Goal: Information Seeking & Learning: Learn about a topic

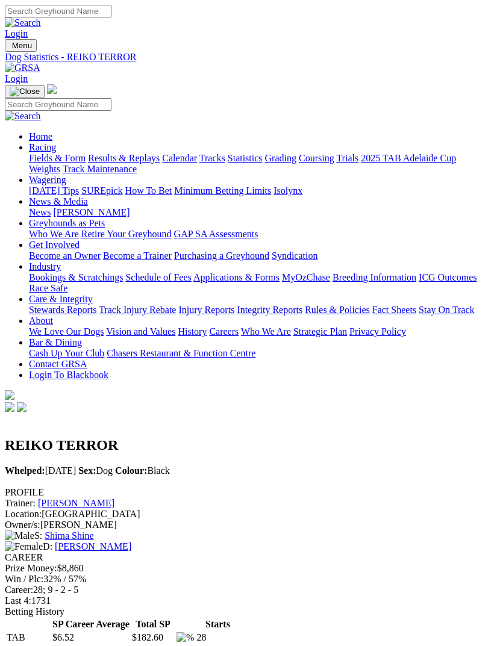
click at [10, 48] on img "Toggle navigation" at bounding box center [10, 48] width 0 height 0
click at [45, 85] on button "Toggle navigation" at bounding box center [25, 91] width 40 height 13
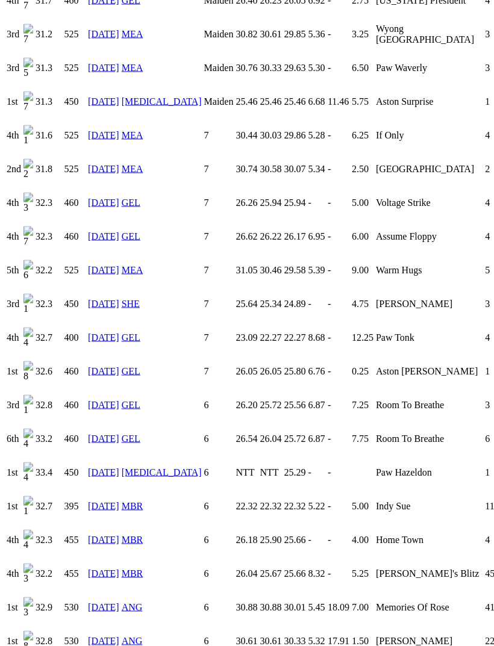
scroll to position [1046, 0]
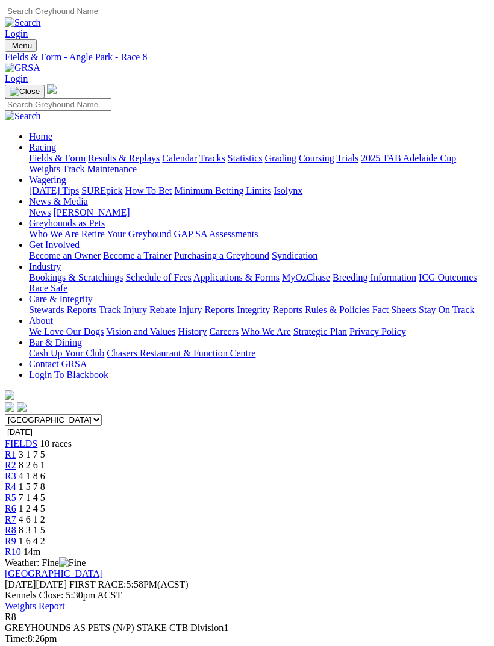
click at [16, 449] on link "R1" at bounding box center [10, 454] width 11 height 10
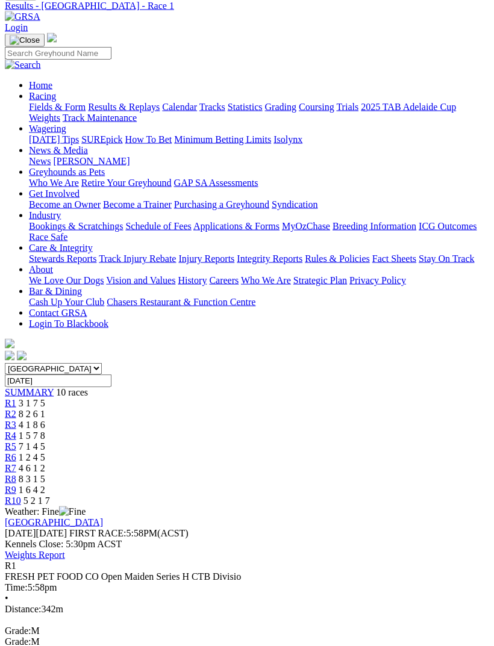
scroll to position [42, 0]
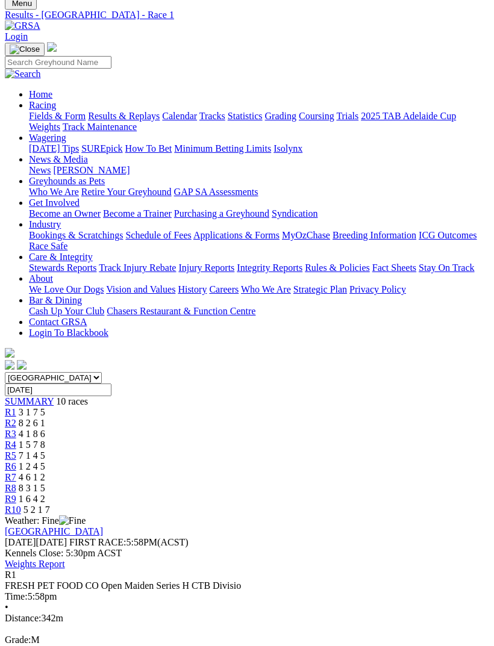
click at [16, 418] on span "R2" at bounding box center [10, 423] width 11 height 10
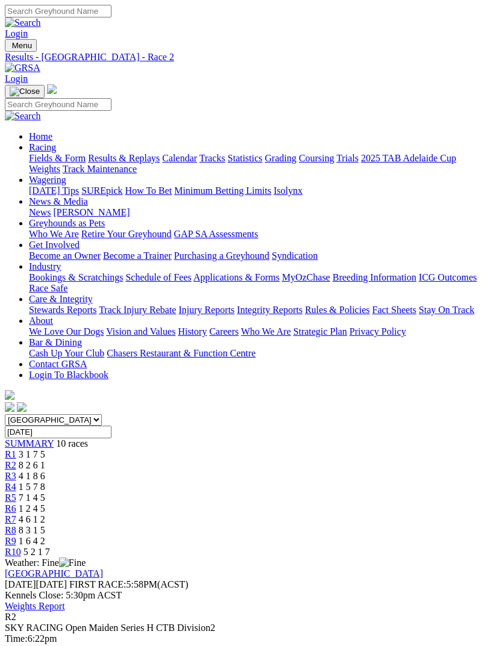
click at [16, 471] on link "R3" at bounding box center [10, 476] width 11 height 10
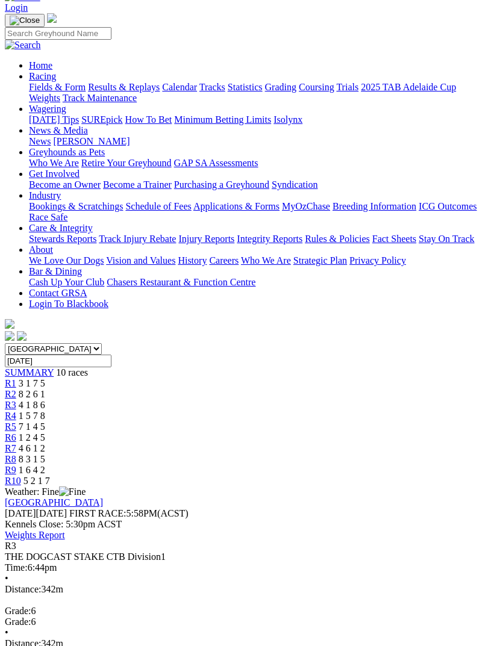
scroll to position [71, 0]
click at [16, 411] on span "R4" at bounding box center [10, 416] width 11 height 10
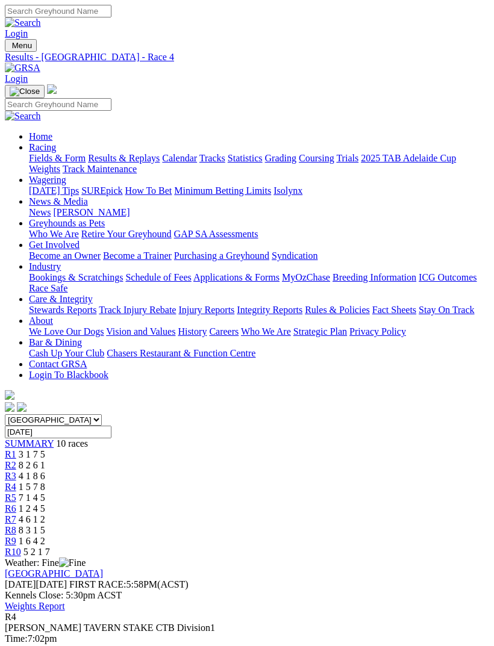
click at [16, 492] on span "R5" at bounding box center [10, 497] width 11 height 10
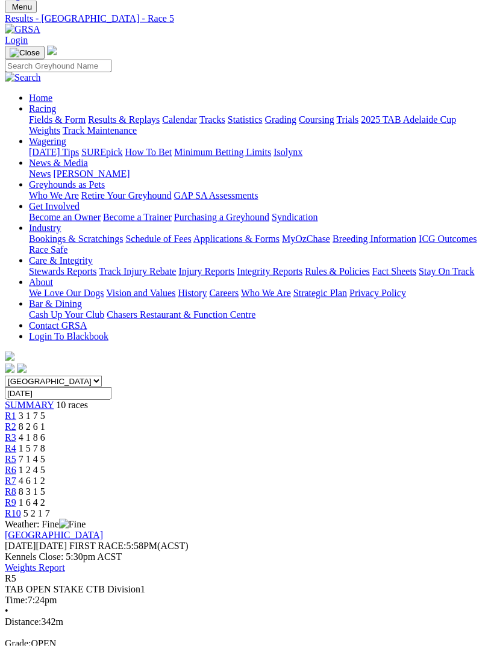
scroll to position [39, 0]
click at [16, 464] on span "R6" at bounding box center [10, 469] width 11 height 10
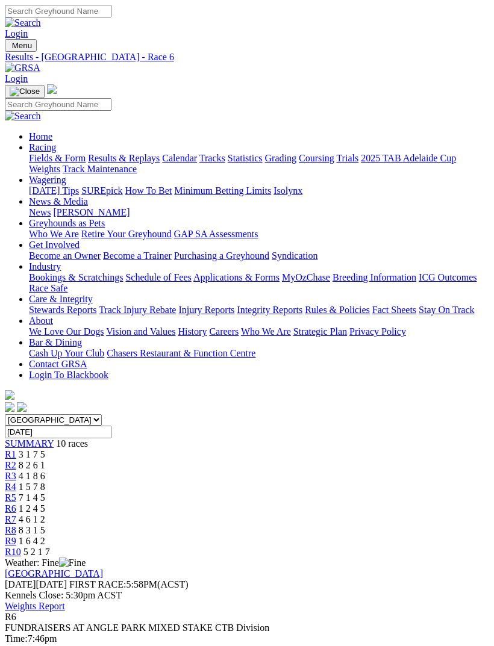
click at [16, 514] on span "R7" at bounding box center [10, 519] width 11 height 10
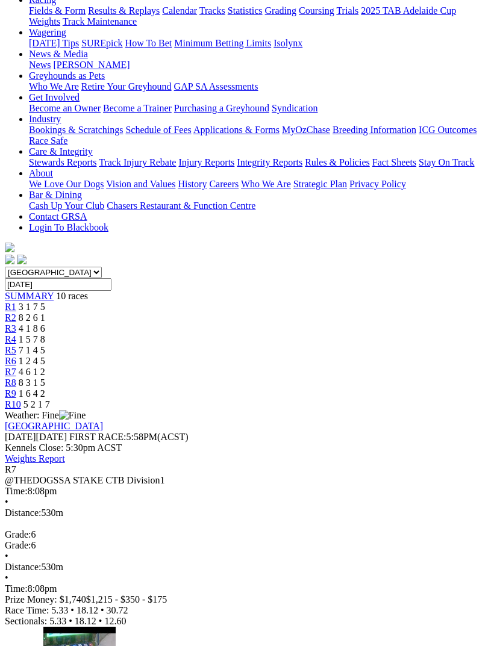
scroll to position [146, 0]
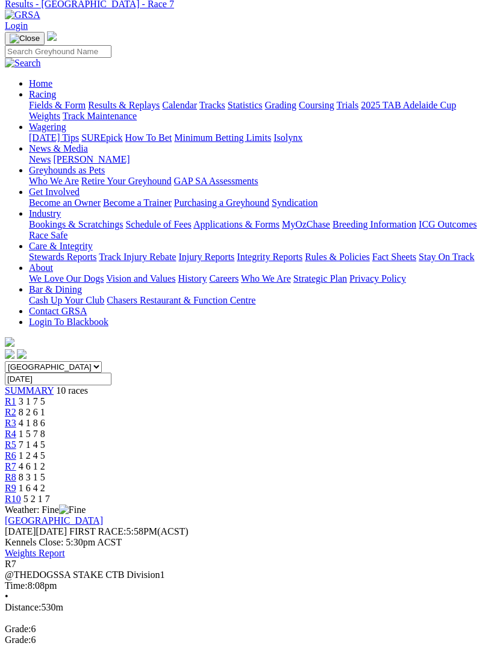
scroll to position [28, 0]
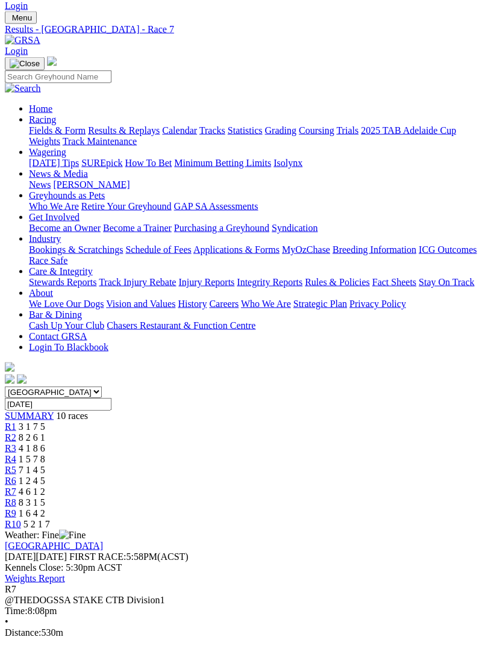
click at [16, 497] on span "R8" at bounding box center [10, 502] width 11 height 10
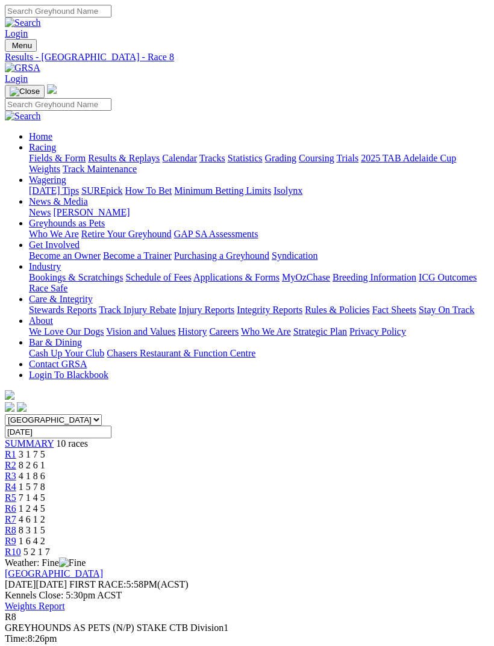
click at [45, 536] on span "1 6 4 2" at bounding box center [32, 541] width 26 height 10
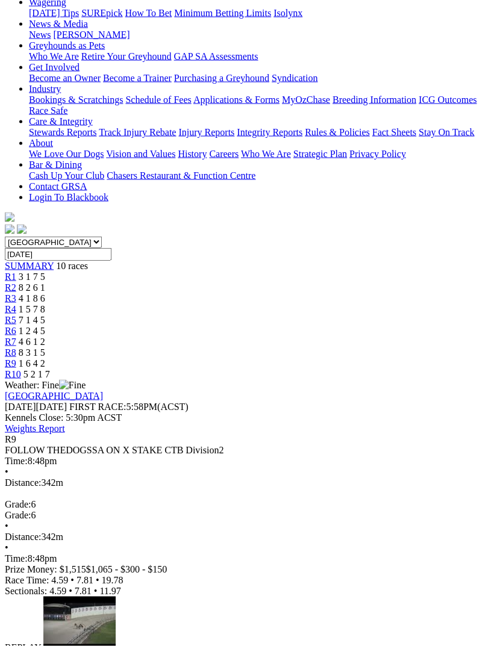
scroll to position [179, 0]
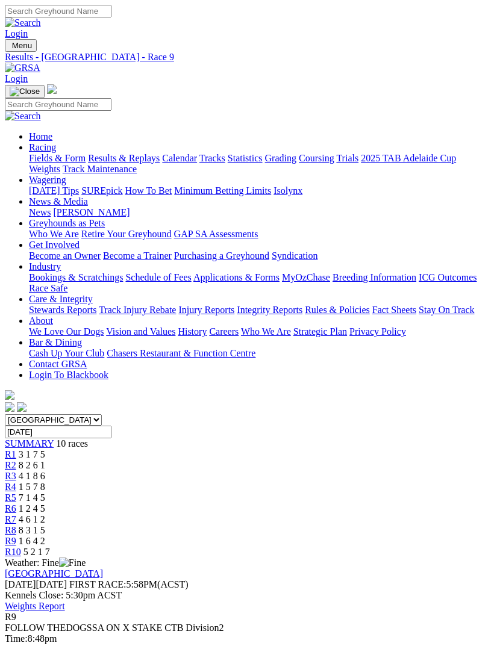
click at [21, 547] on link "R10" at bounding box center [13, 552] width 16 height 10
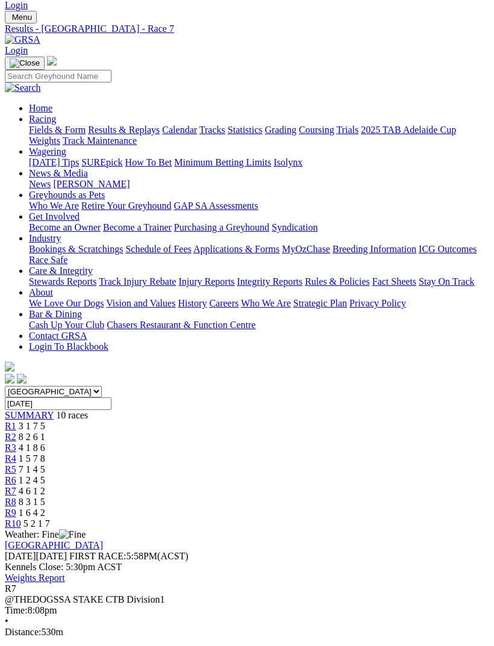
click at [45, 475] on span "1 2 4 5" at bounding box center [32, 480] width 26 height 10
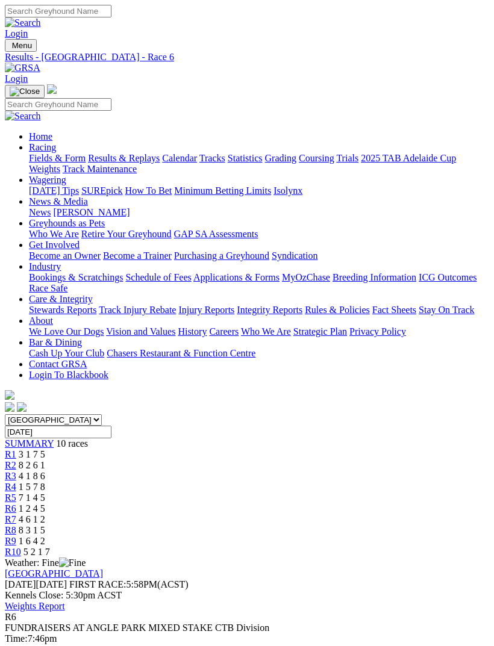
click at [45, 525] on span "8 3 1 5" at bounding box center [32, 530] width 26 height 10
click at [10, 48] on img "Toggle navigation" at bounding box center [10, 48] width 0 height 0
click at [85, 161] on link "Fields & Form" at bounding box center [57, 158] width 57 height 10
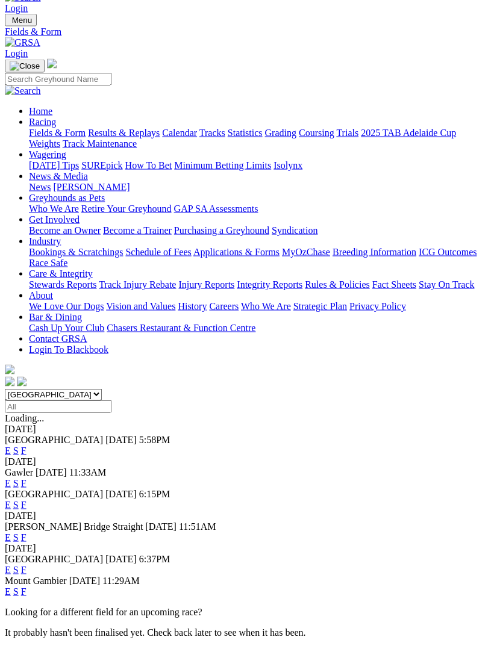
scroll to position [26, 0]
click at [26, 477] on link "F" at bounding box center [23, 482] width 5 height 10
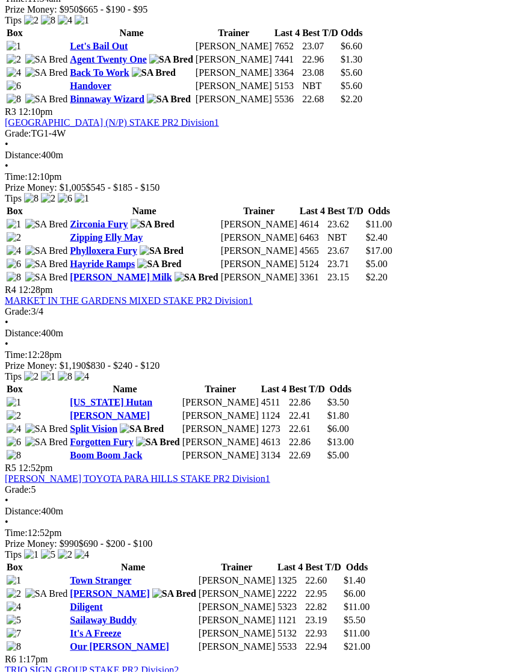
scroll to position [861, 0]
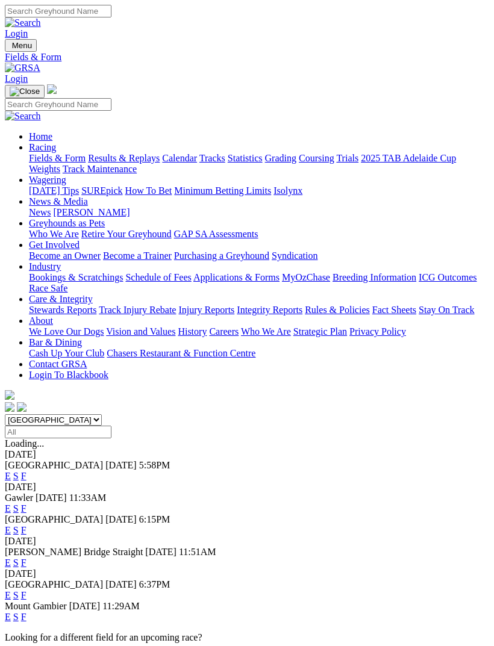
scroll to position [26, 0]
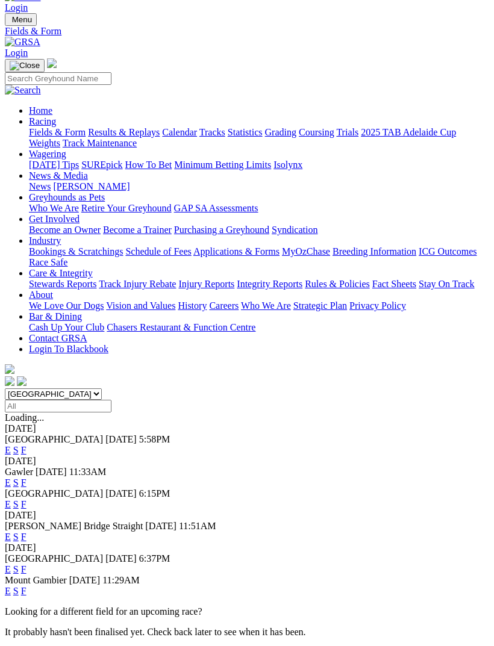
click at [26, 499] on link "F" at bounding box center [23, 504] width 5 height 10
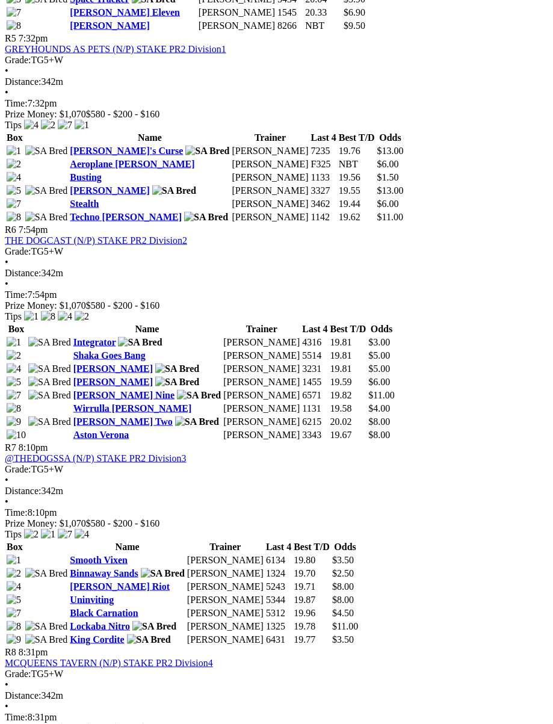
scroll to position [1357, 0]
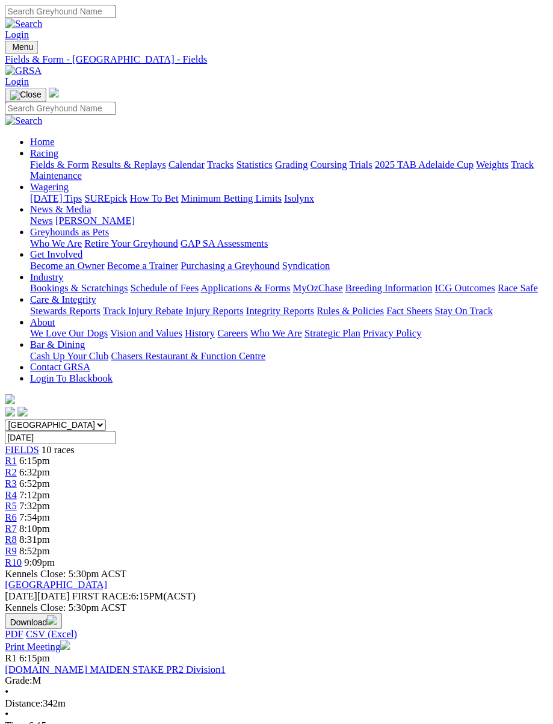
scroll to position [1472, 5]
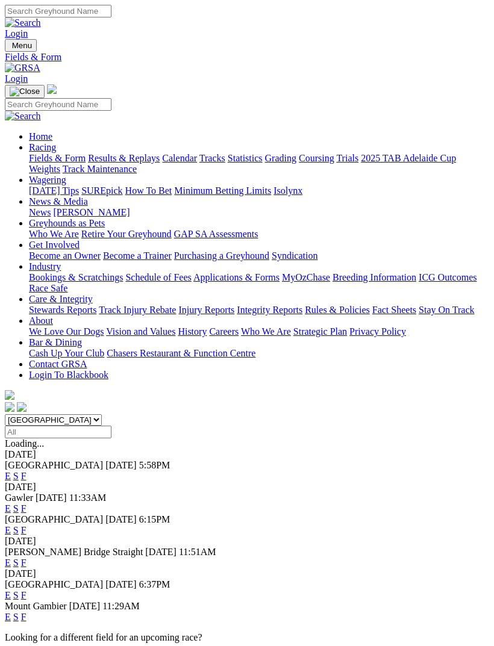
scroll to position [26, 0]
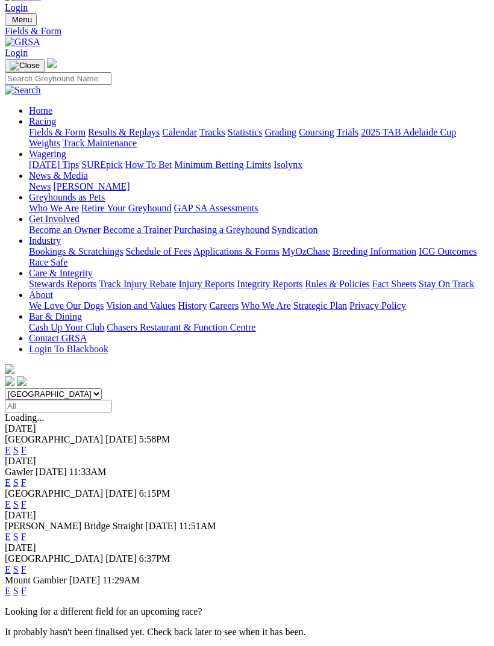
click at [26, 564] on link "F" at bounding box center [23, 569] width 5 height 10
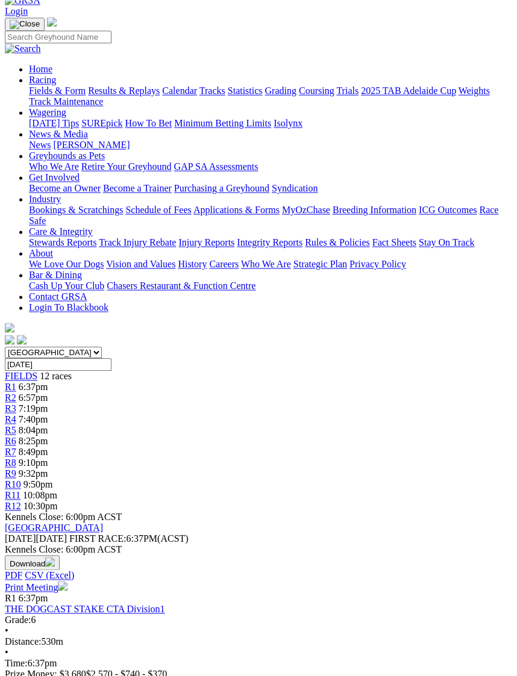
scroll to position [66, 0]
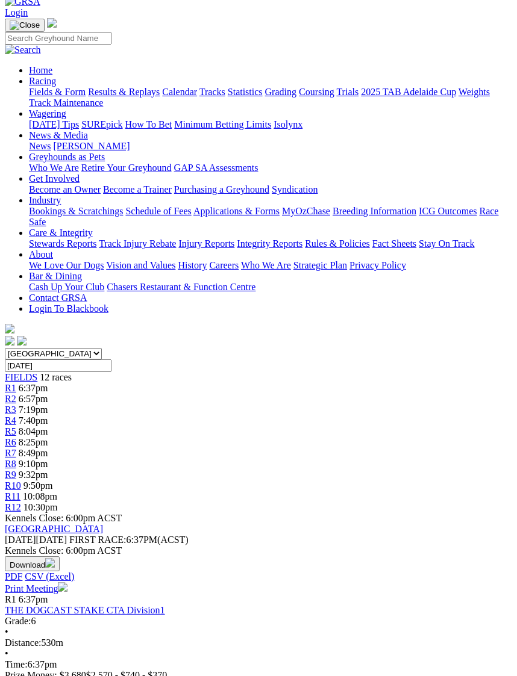
click at [151, 605] on link "THE DOGCAST STAKE CTA Division1" at bounding box center [85, 610] width 160 height 10
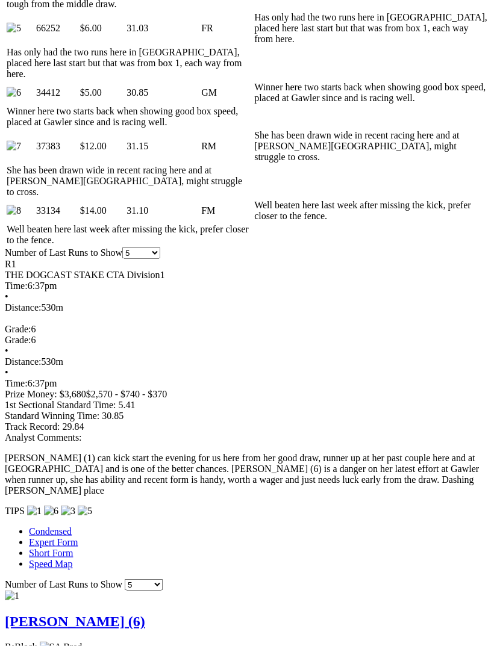
scroll to position [912, 0]
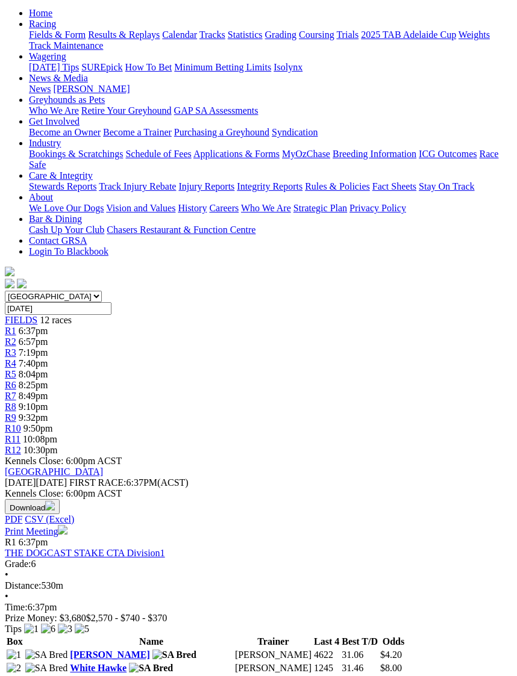
scroll to position [123, 0]
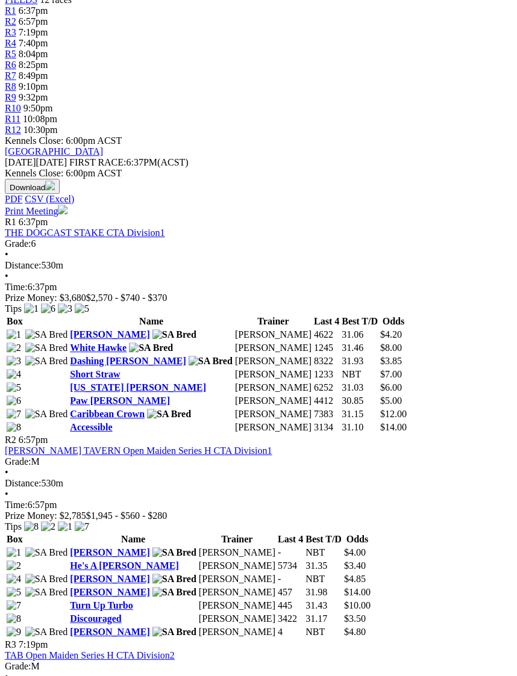
scroll to position [443, 0]
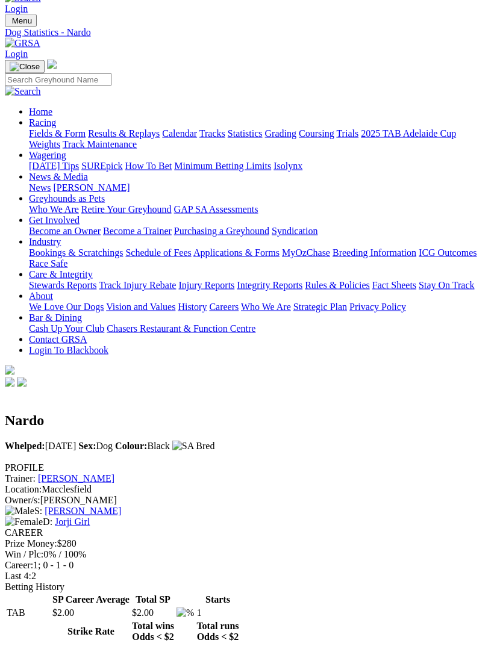
scroll to position [25, 0]
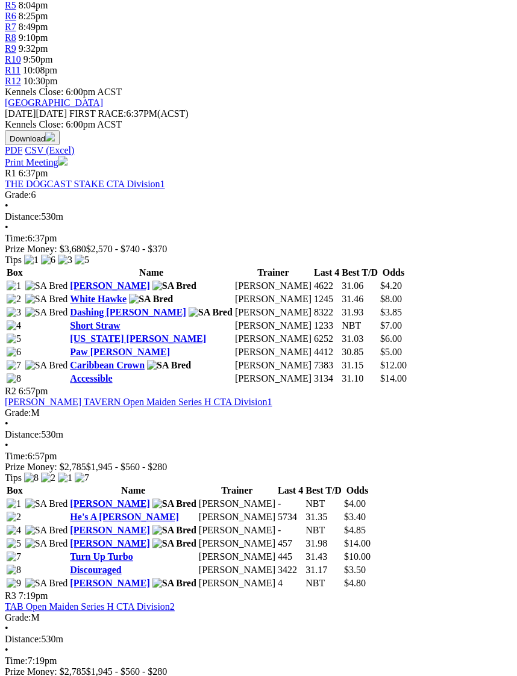
scroll to position [492, 0]
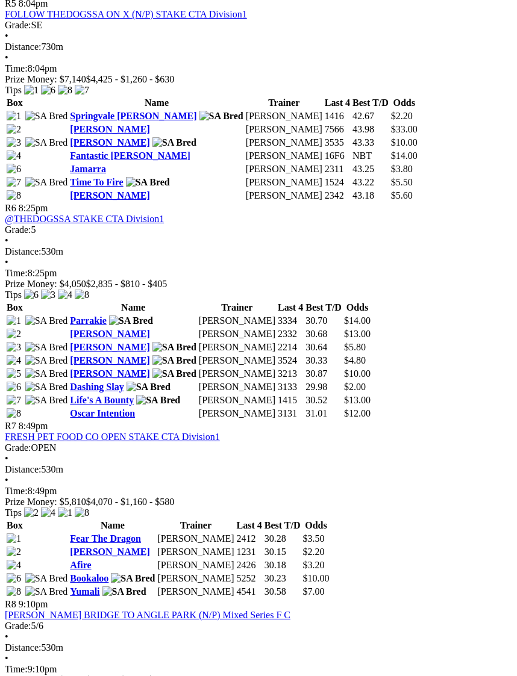
scroll to position [1507, 0]
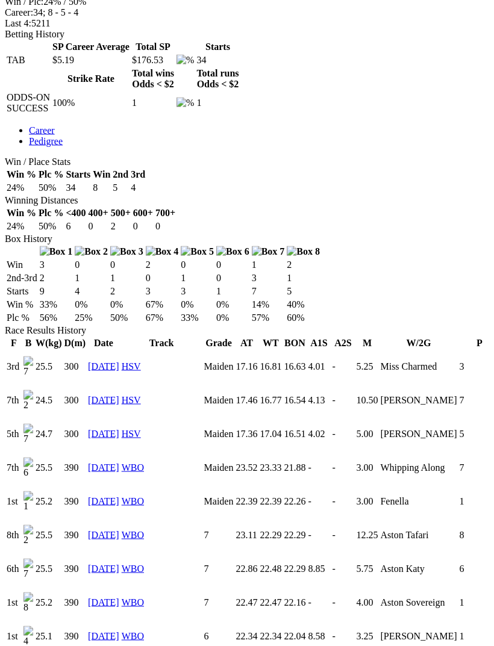
scroll to position [548, 0]
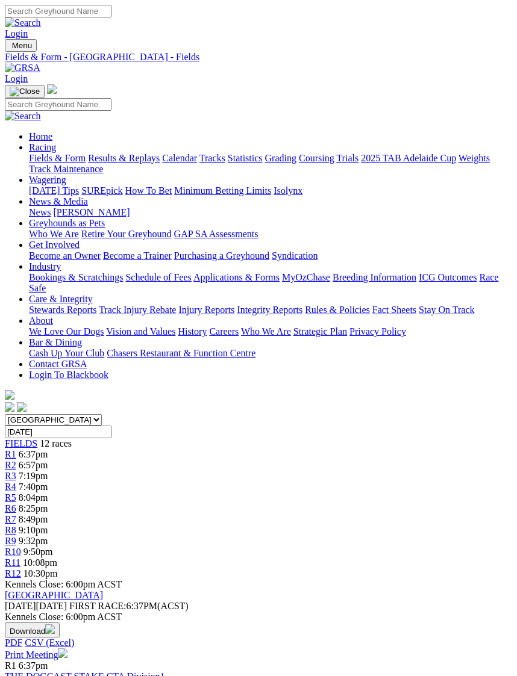
scroll to position [1548, 0]
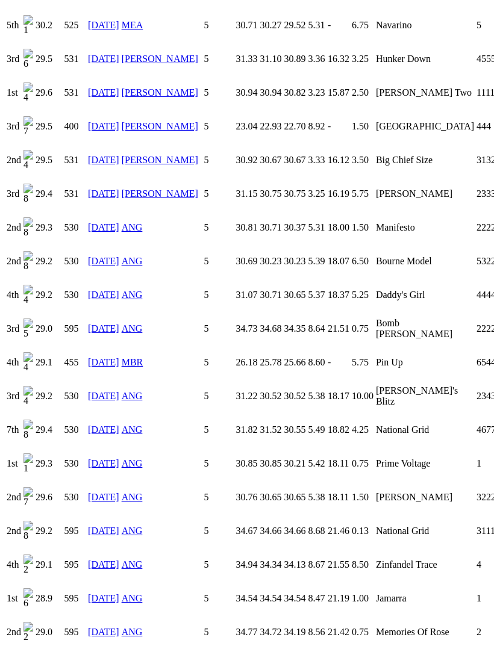
scroll to position [1421, 0]
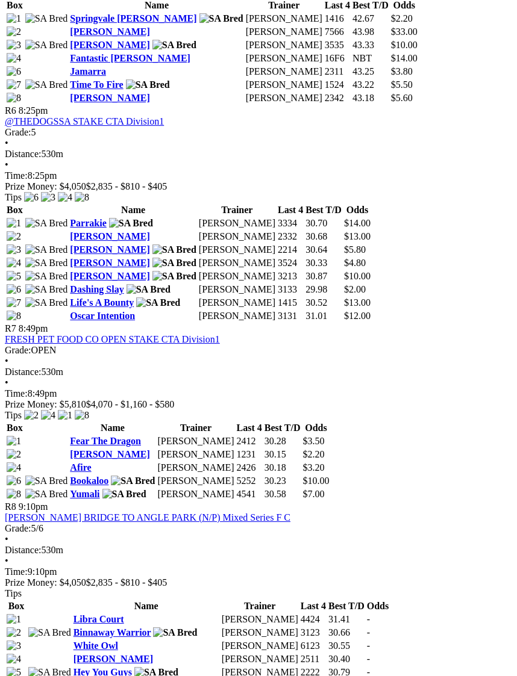
scroll to position [1605, 0]
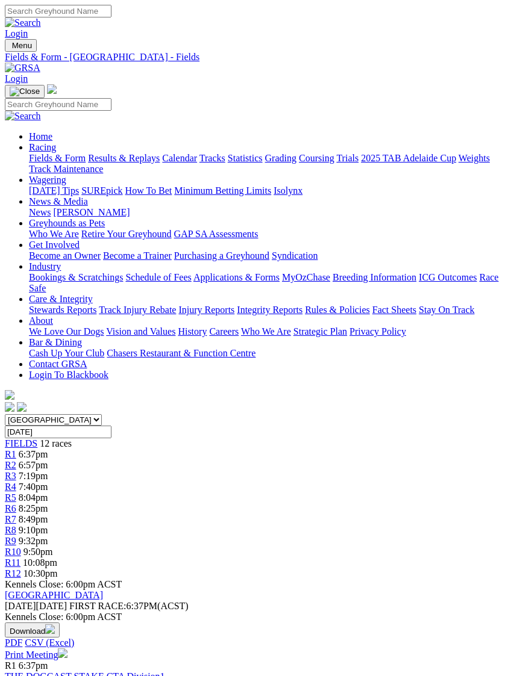
scroll to position [1645, 1]
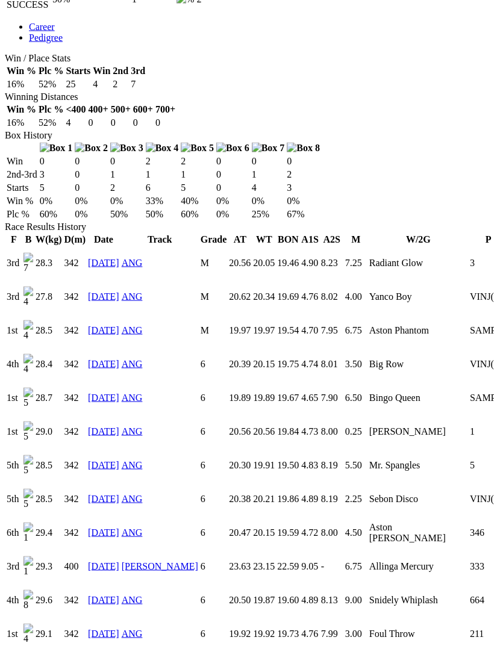
scroll to position [680, 0]
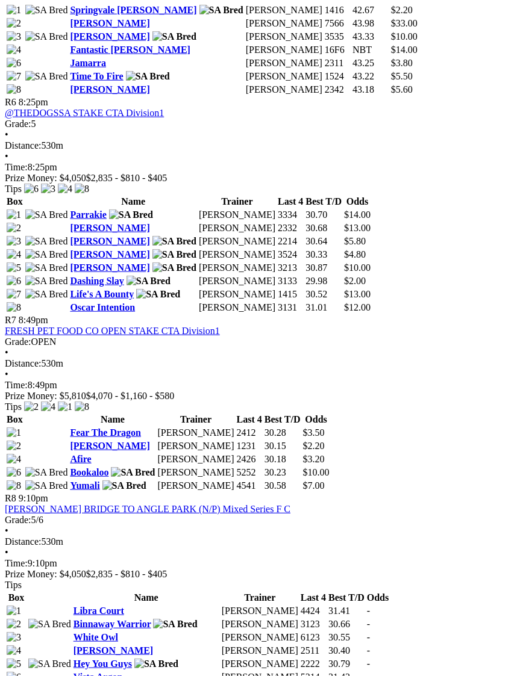
scroll to position [1631, 23]
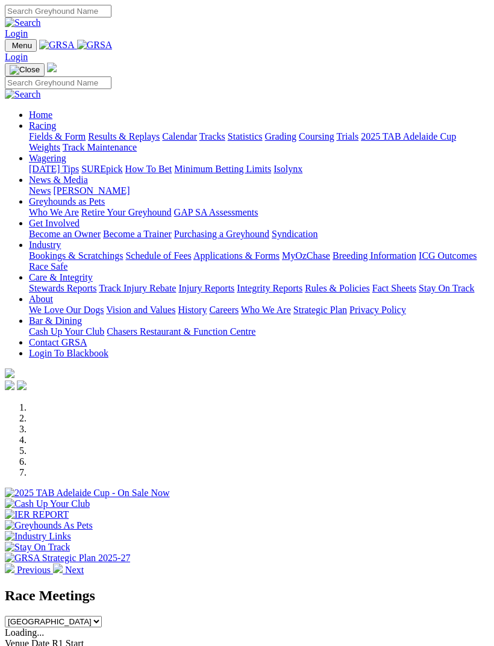
click at [10, 48] on img "Toggle navigation" at bounding box center [10, 48] width 0 height 0
click at [56, 131] on link "Racing" at bounding box center [42, 125] width 27 height 10
click at [162, 141] on link "Calendar" at bounding box center [179, 136] width 35 height 10
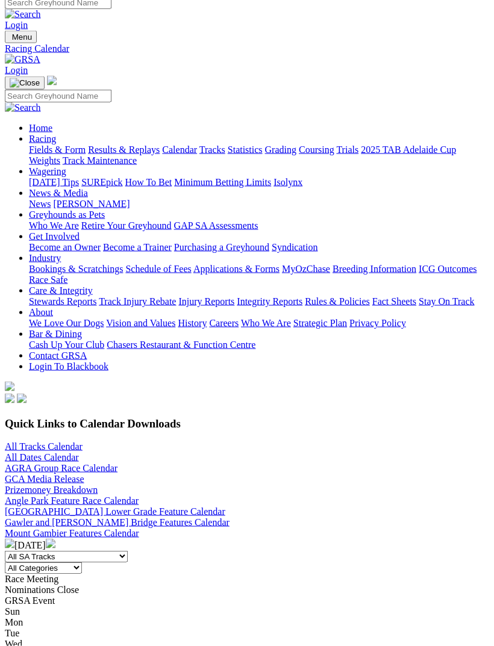
scroll to position [18, 0]
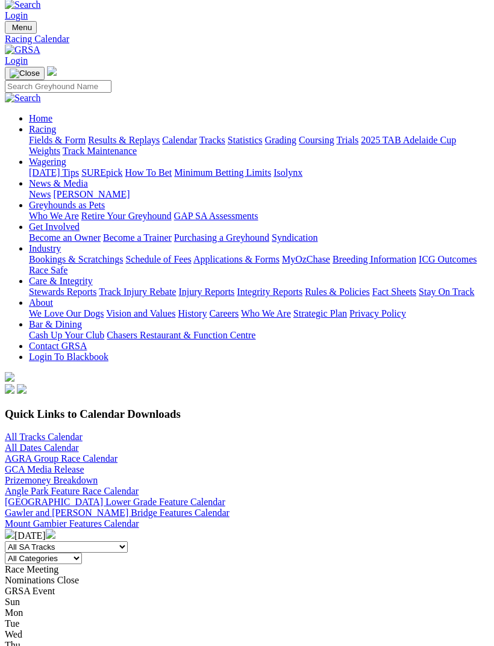
click at [58, 432] on link "All Tracks Calendar" at bounding box center [44, 437] width 78 height 10
